Goal: Task Accomplishment & Management: Use online tool/utility

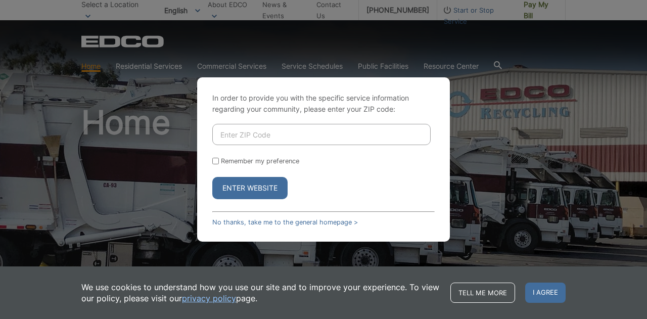
click at [218, 134] on input "Enter ZIP Code" at bounding box center [321, 134] width 218 height 21
type input "92118"
click at [215, 160] on input "Remember my preference" at bounding box center [215, 161] width 7 height 7
checkbox input "true"
click at [258, 187] on button "Enter Website" at bounding box center [249, 188] width 75 height 22
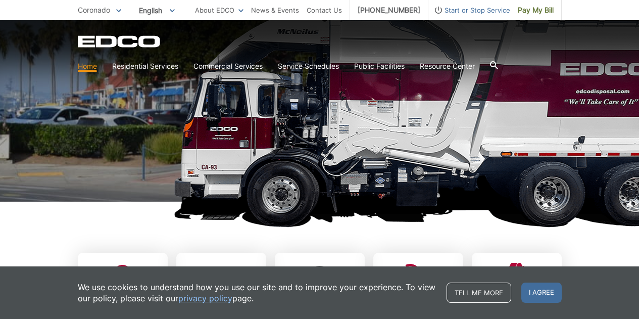
scroll to position [152, 0]
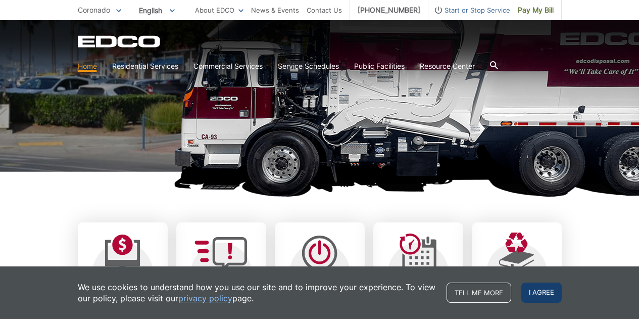
click at [543, 292] on span "I agree" at bounding box center [542, 293] width 40 height 20
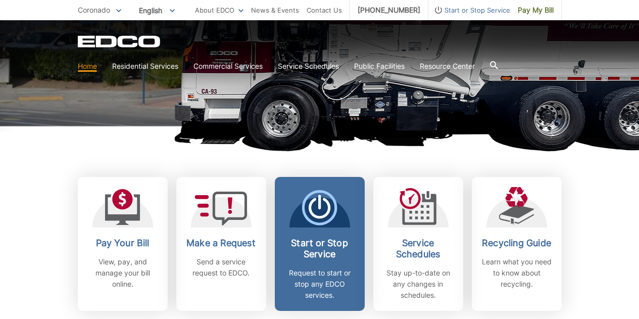
scroll to position [202, 0]
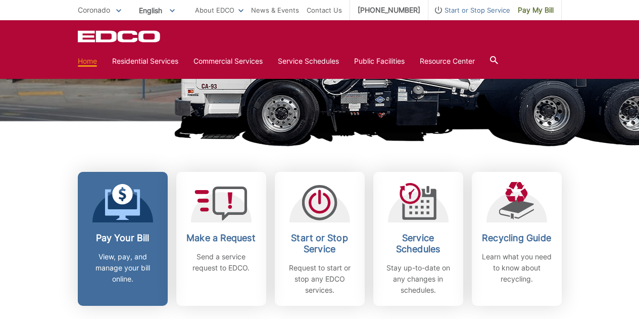
click at [121, 261] on p "View, pay, and manage your bill online." at bounding box center [122, 267] width 75 height 33
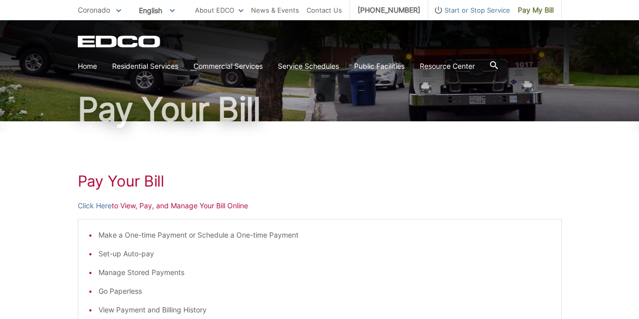
scroll to position [101, 0]
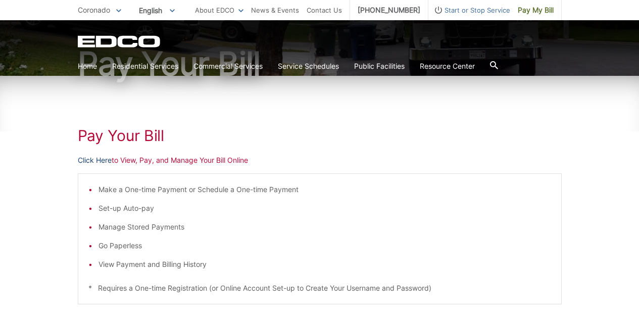
click at [92, 160] on link "Click Here" at bounding box center [95, 160] width 34 height 11
